Goal: Transaction & Acquisition: Purchase product/service

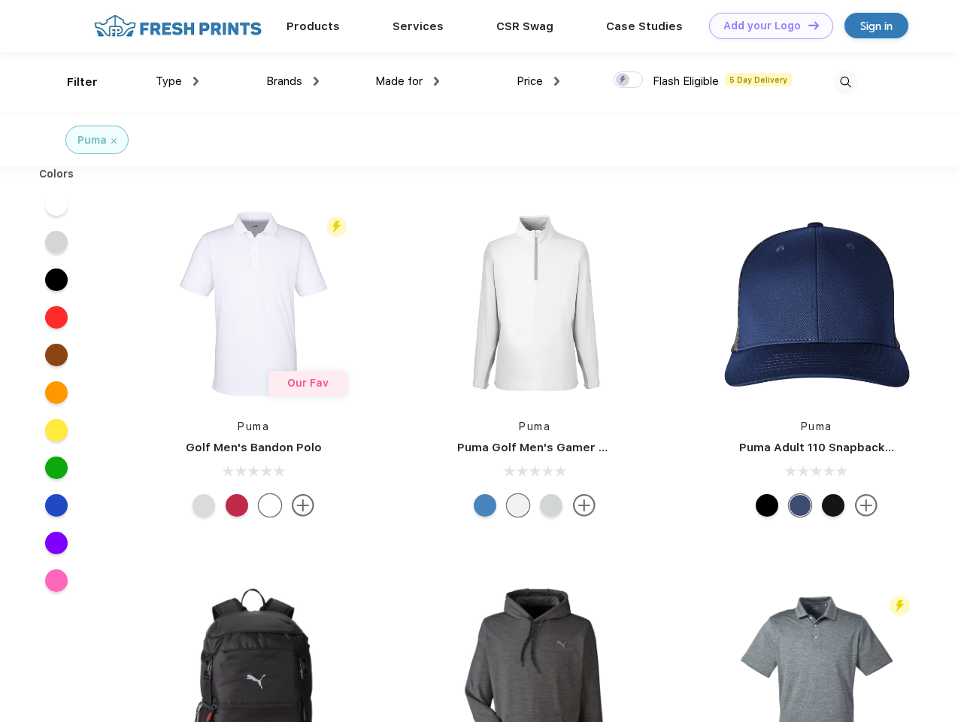
click at [766, 26] on link "Add your Logo Design Tool" at bounding box center [771, 26] width 124 height 26
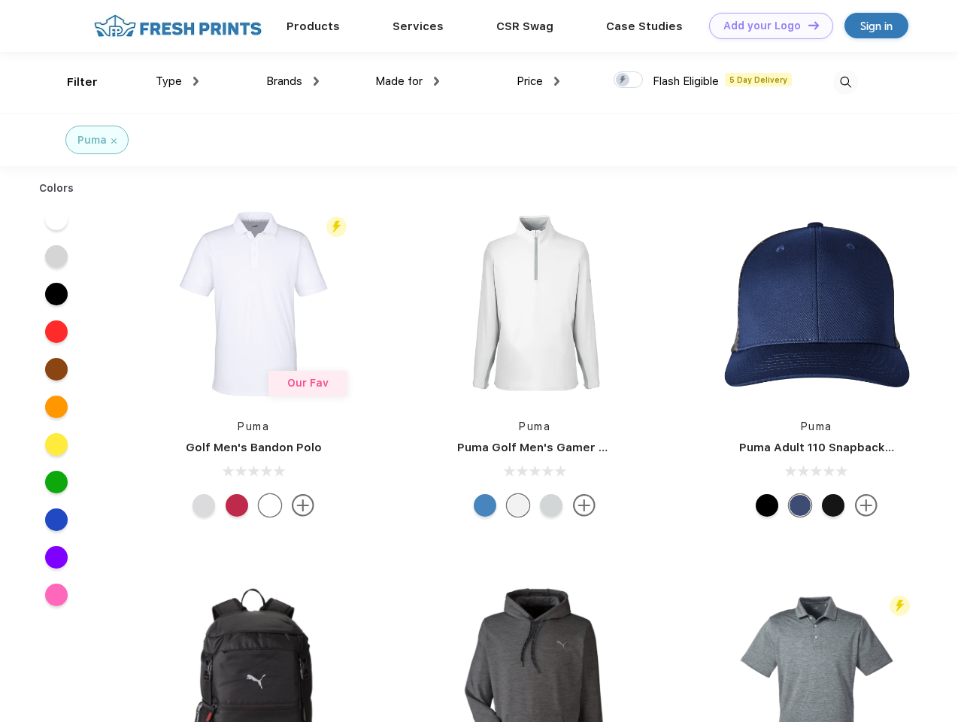
click at [0, 0] on div "Design Tool" at bounding box center [0, 0] width 0 height 0
click at [807, 25] on link "Add your Logo Design Tool" at bounding box center [771, 26] width 124 height 26
click at [72, 82] on div "Filter" at bounding box center [82, 82] width 31 height 17
click at [178, 81] on span "Type" at bounding box center [169, 81] width 26 height 14
click at [293, 81] on span "Brands" at bounding box center [284, 81] width 36 height 14
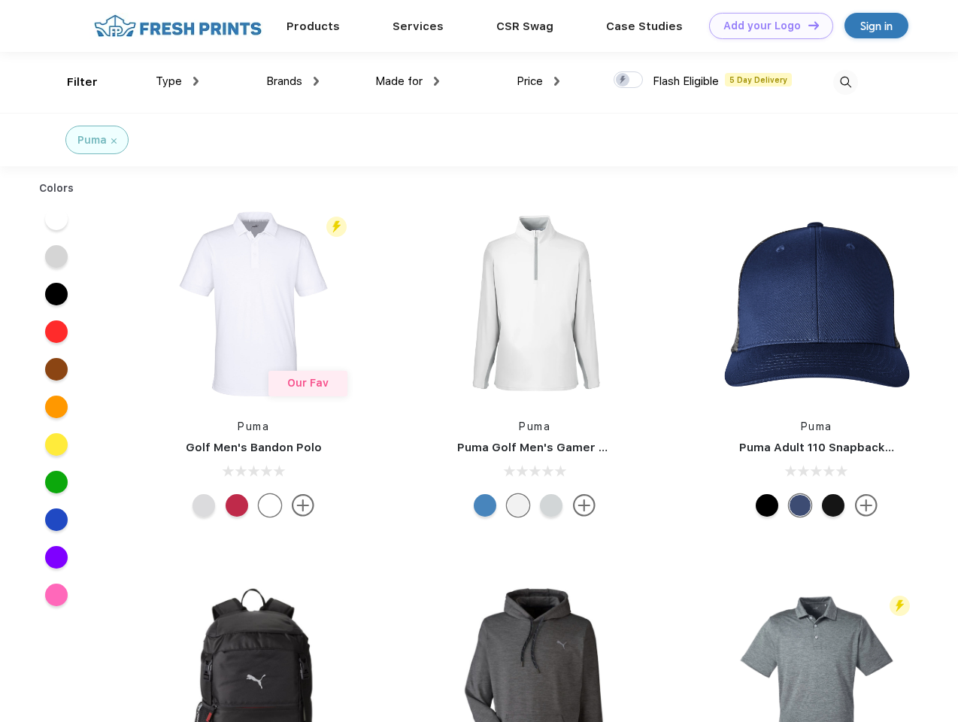
click at [408, 81] on span "Made for" at bounding box center [398, 81] width 47 height 14
click at [539, 81] on span "Price" at bounding box center [530, 81] width 26 height 14
click at [629, 81] on div at bounding box center [628, 79] width 29 height 17
click at [624, 81] on input "checkbox" at bounding box center [619, 76] width 10 height 10
click at [846, 82] on img at bounding box center [846, 82] width 25 height 25
